Goal: Task Accomplishment & Management: Use online tool/utility

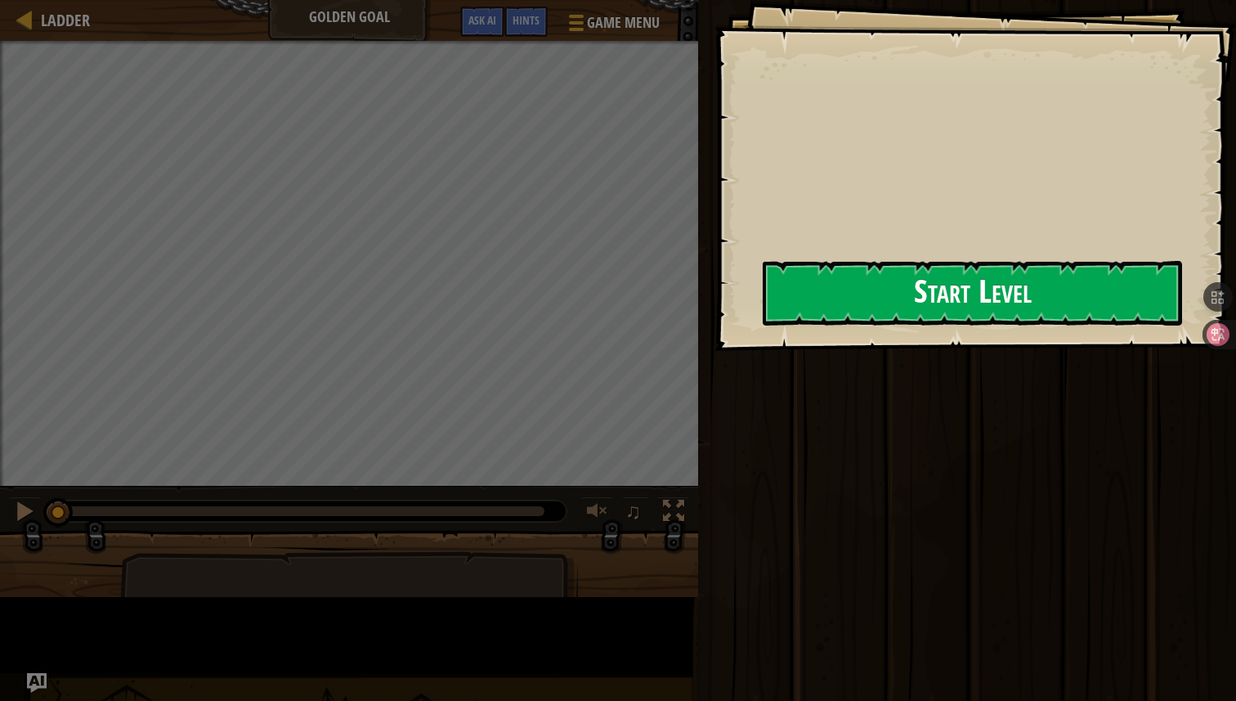
click at [763, 308] on button "Start Level" at bounding box center [972, 293] width 419 height 65
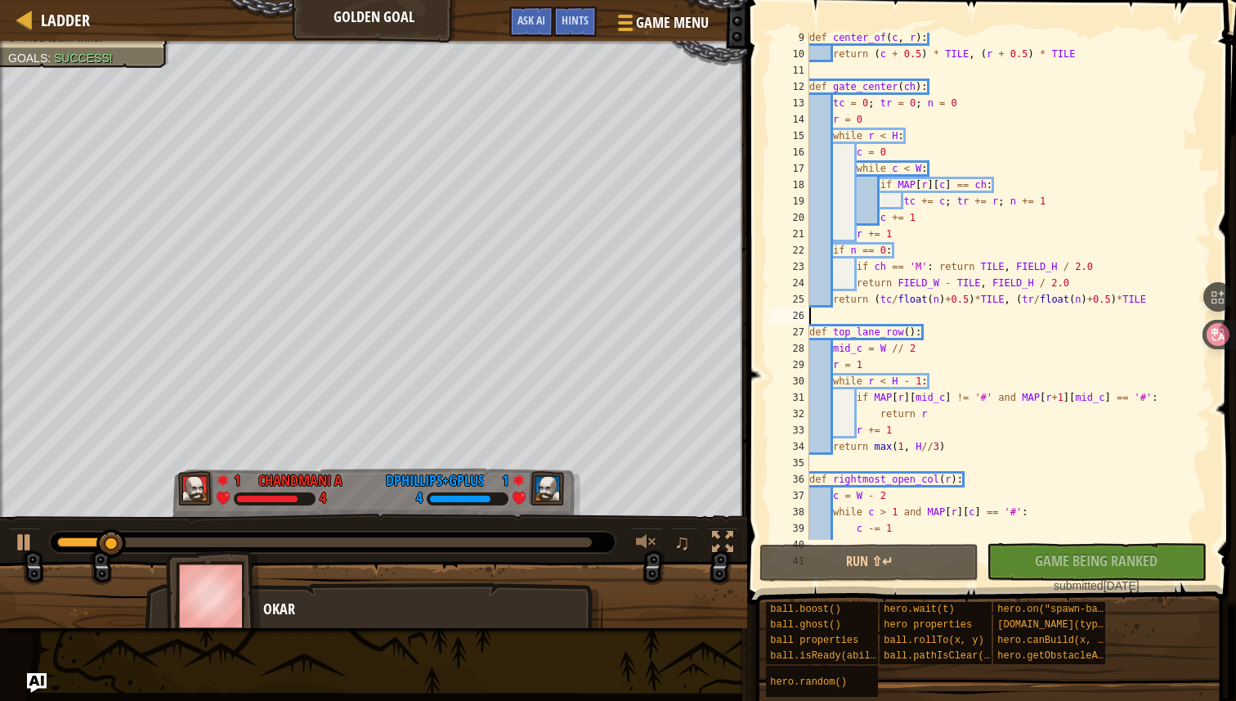
click at [947, 321] on div "def center_of ( c , r ) : return ( c + 0.5 ) * TILE , ( r + 0.5 ) * TILE def ga…" at bounding box center [1002, 299] width 393 height 540
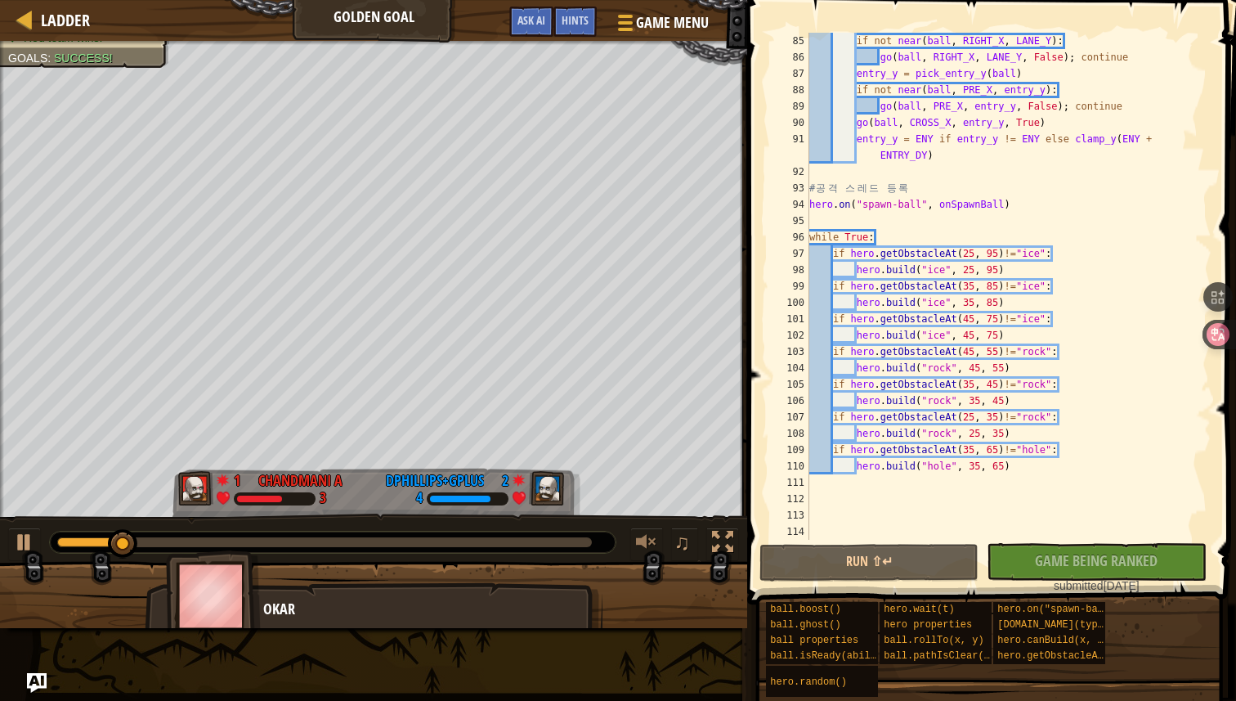
scroll to position [1372, 0]
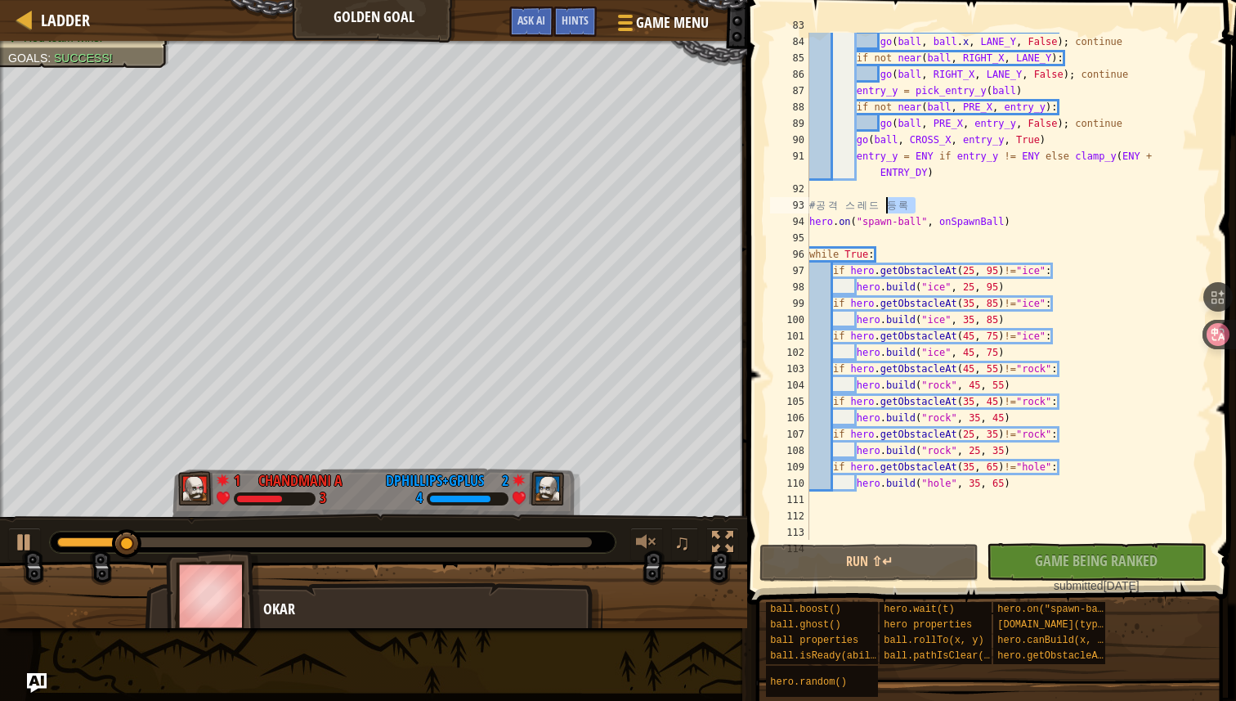
drag, startPoint x: 921, startPoint y: 204, endPoint x: 788, endPoint y: 204, distance: 133.2
click at [788, 204] on div "83 84 85 86 87 88 89 90 91 92 93 94 95 96 97 98 99 100 101 102 103 104 105 106 …" at bounding box center [989, 286] width 445 height 507
type textarea "# 공격 스레드 등록"
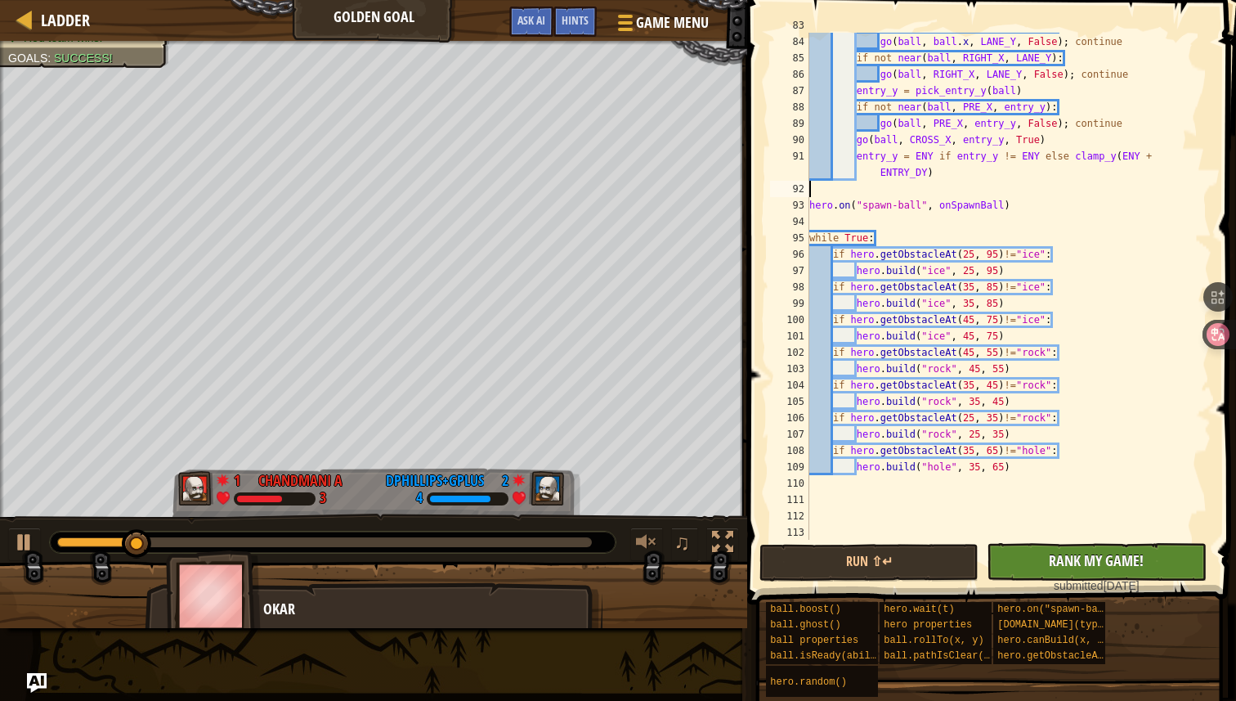
scroll to position [1357, 0]
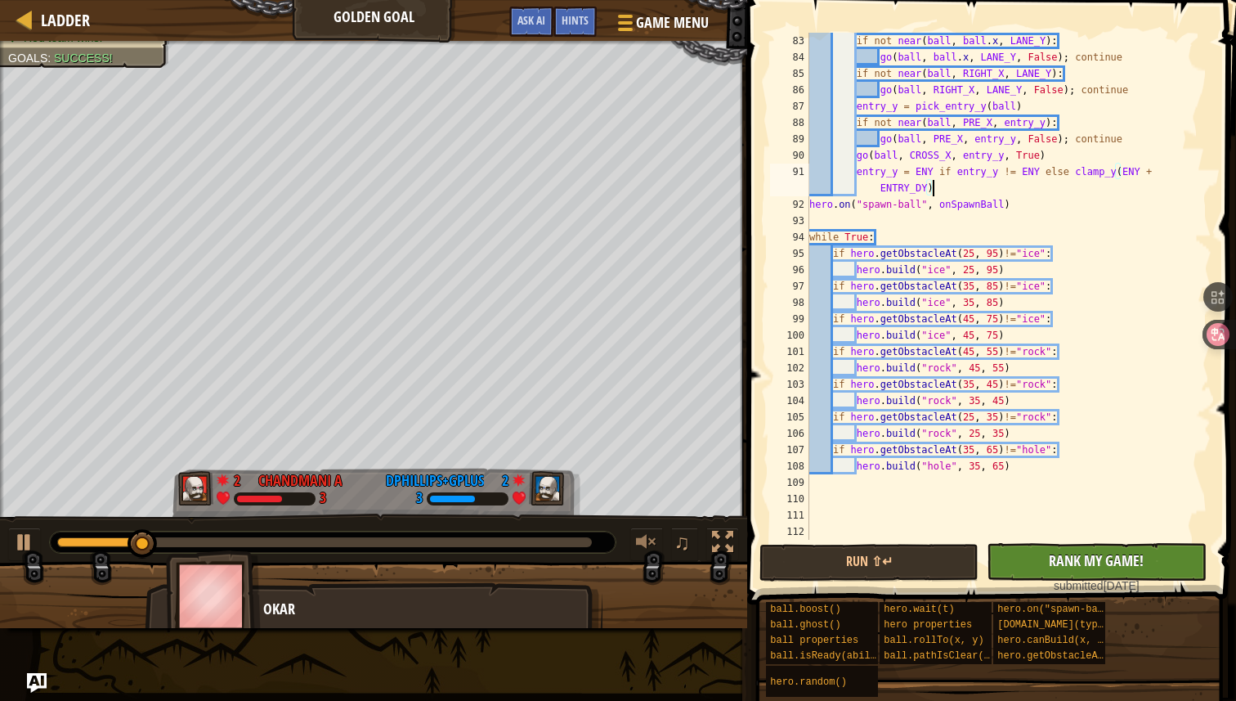
type textarea "# 공격 스레드 등록"
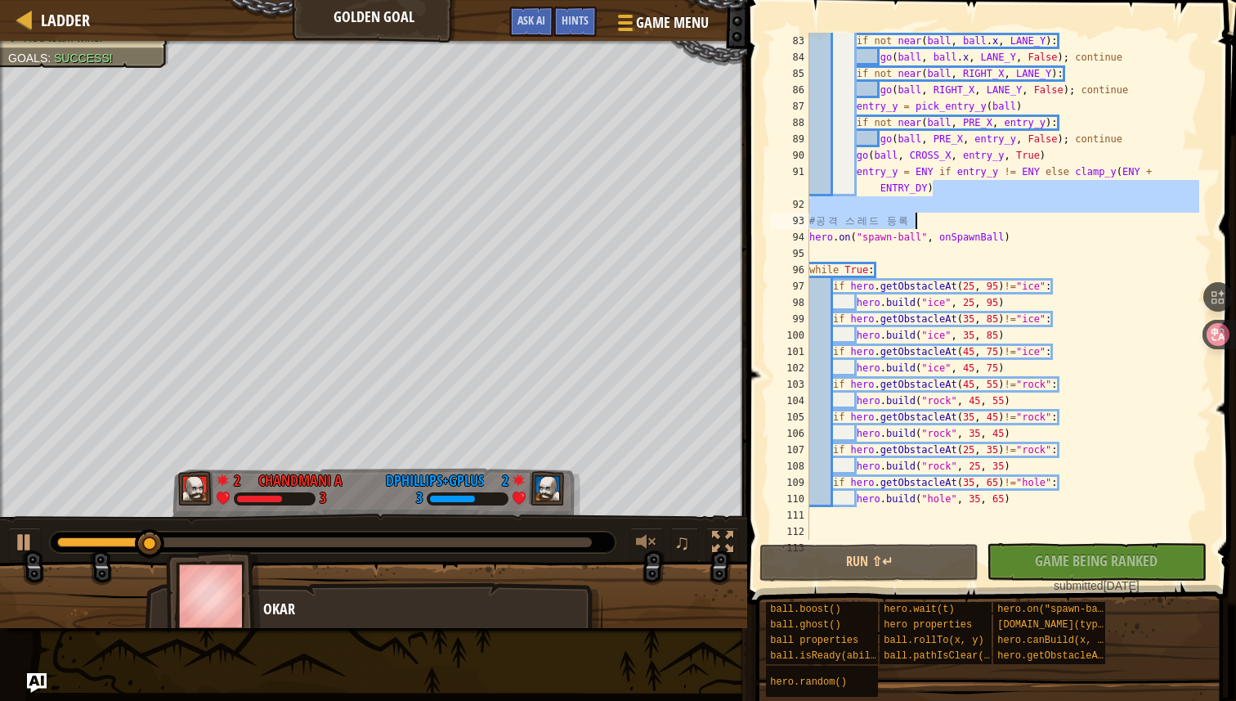
click at [926, 207] on div "if not near ( ball , ball . x , [PERSON_NAME] ) : go ( ball , ball . x , LANE_Y…" at bounding box center [1002, 303] width 393 height 540
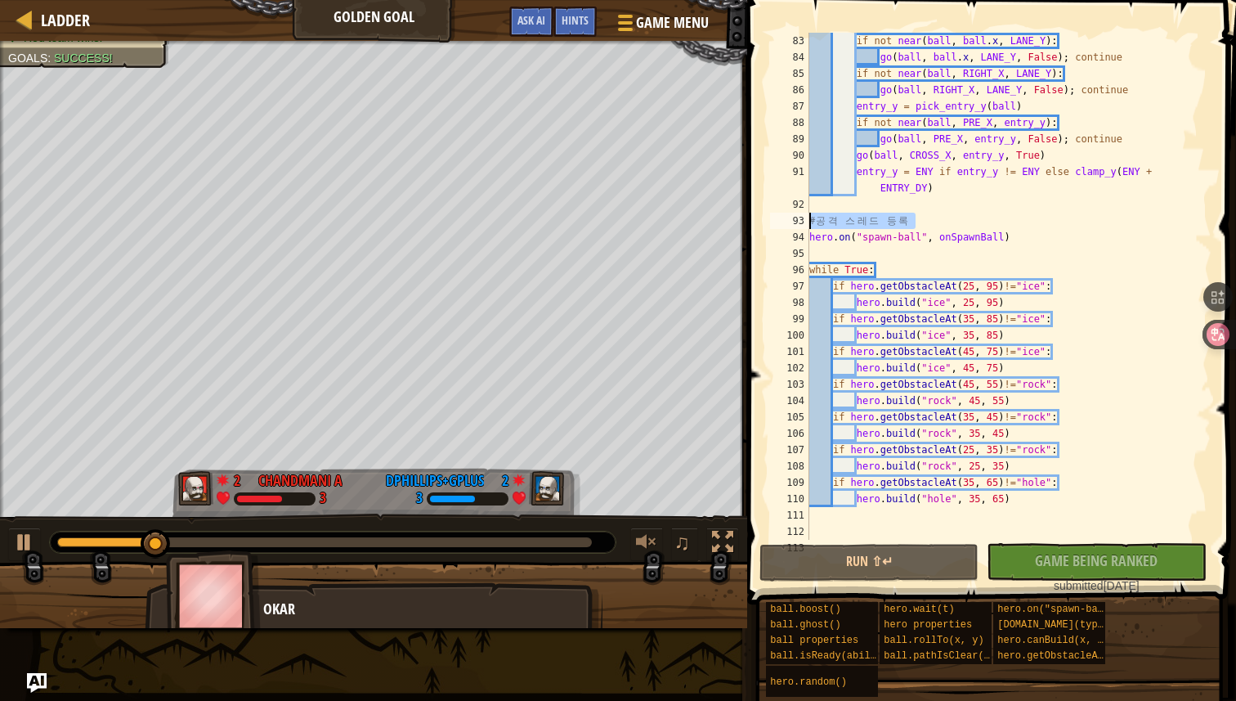
drag, startPoint x: 927, startPoint y: 224, endPoint x: 806, endPoint y: 215, distance: 121.3
click at [806, 215] on div "83 84 85 86 87 88 89 90 91 92 93 94 95 96 97 98 99 100 101 102 103 104 105 106 …" at bounding box center [989, 286] width 445 height 507
type textarea "# 공격 스레드 등록"
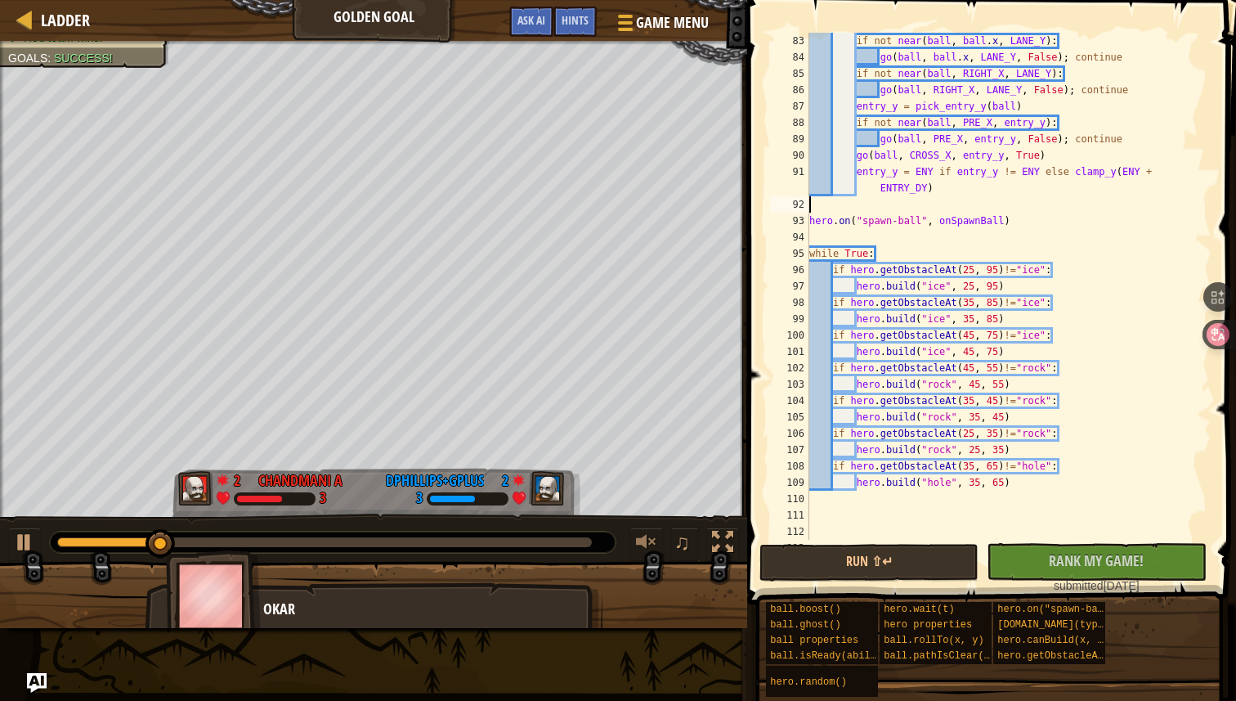
click at [1037, 541] on span at bounding box center [993, 279] width 502 height 652
click at [1037, 552] on button "No New Code to Rank Rank My Game! Submitting... Submitted for Ranking Failed to…" at bounding box center [1096, 562] width 219 height 38
